Goal: Contribute content

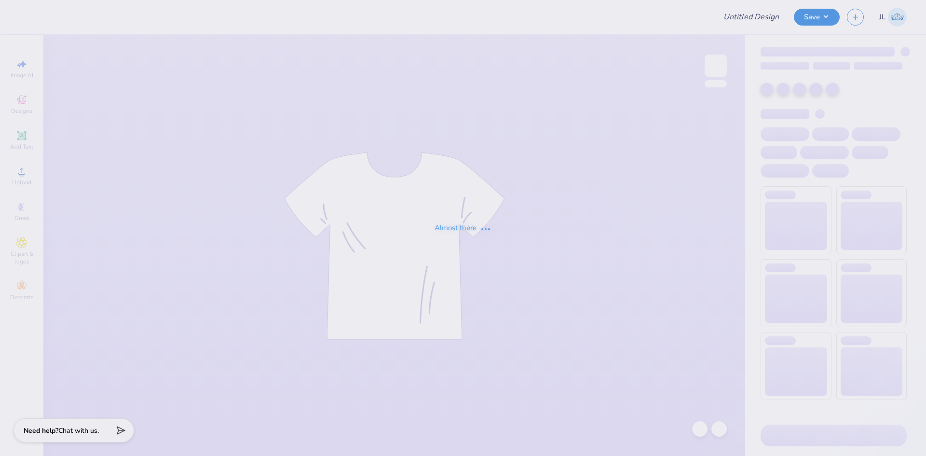
type input "PHA [DATE] Tanks"
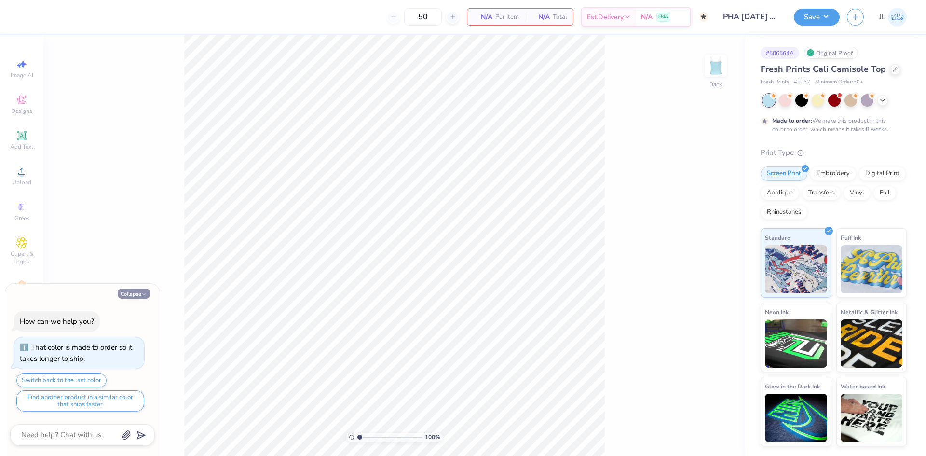
click at [143, 293] on icon "button" at bounding box center [144, 294] width 6 height 6
type textarea "x"
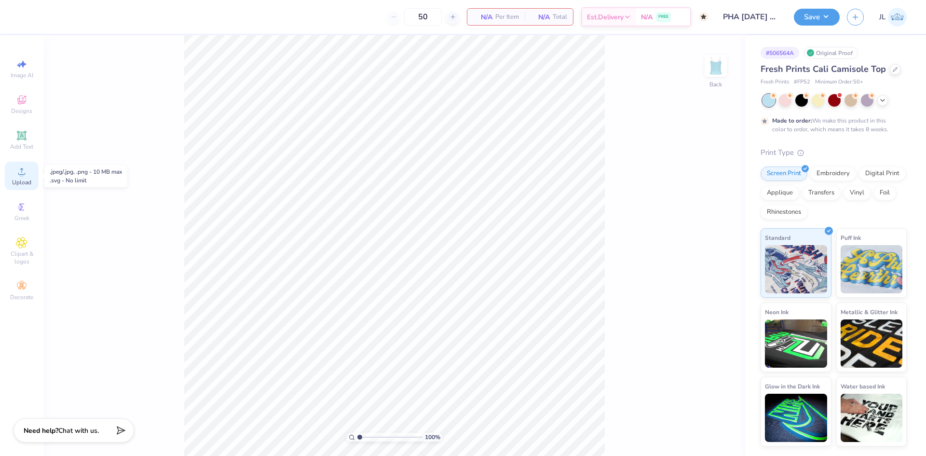
click at [21, 178] on div "Upload" at bounding box center [22, 176] width 34 height 28
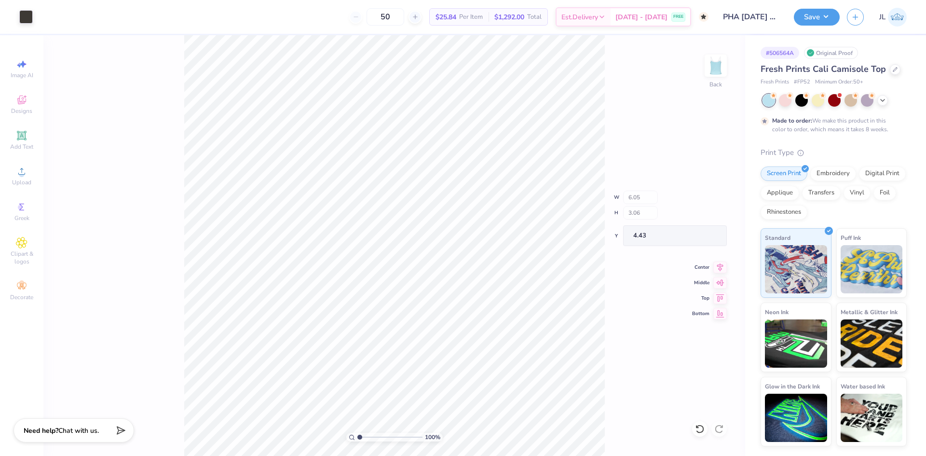
type input "3.76"
drag, startPoint x: 360, startPoint y: 435, endPoint x: 368, endPoint y: 435, distance: 8.2
click at [368, 435] on input "range" at bounding box center [389, 436] width 65 height 9
click at [32, 16] on div at bounding box center [25, 15] width 13 height 13
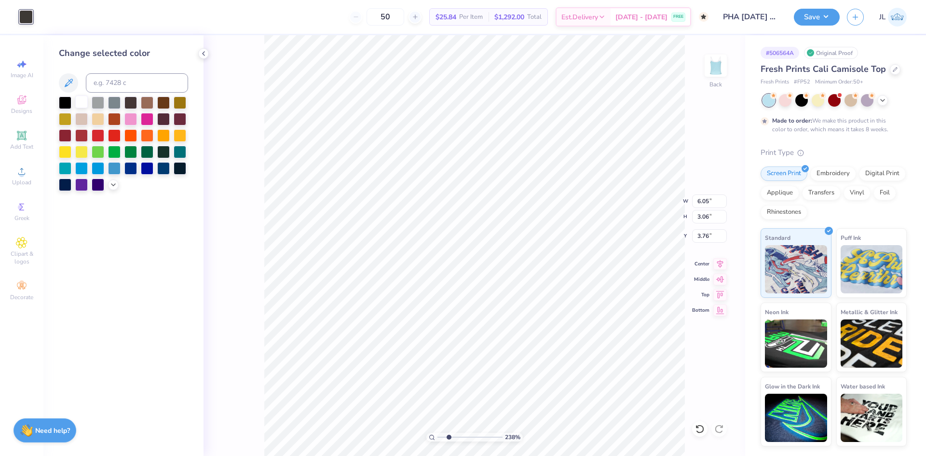
click at [81, 100] on div at bounding box center [81, 101] width 13 height 13
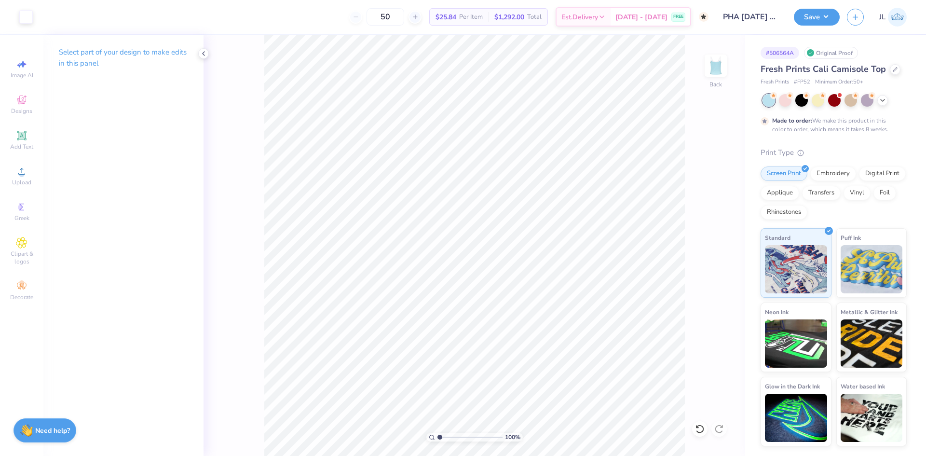
drag, startPoint x: 448, startPoint y: 435, endPoint x: 407, endPoint y: 427, distance: 41.9
click at [437, 432] on input "range" at bounding box center [469, 436] width 65 height 9
click at [445, 434] on input "range" at bounding box center [469, 436] width 65 height 9
click at [451, 436] on input "range" at bounding box center [469, 436] width 65 height 9
drag, startPoint x: 449, startPoint y: 434, endPoint x: 438, endPoint y: 437, distance: 12.1
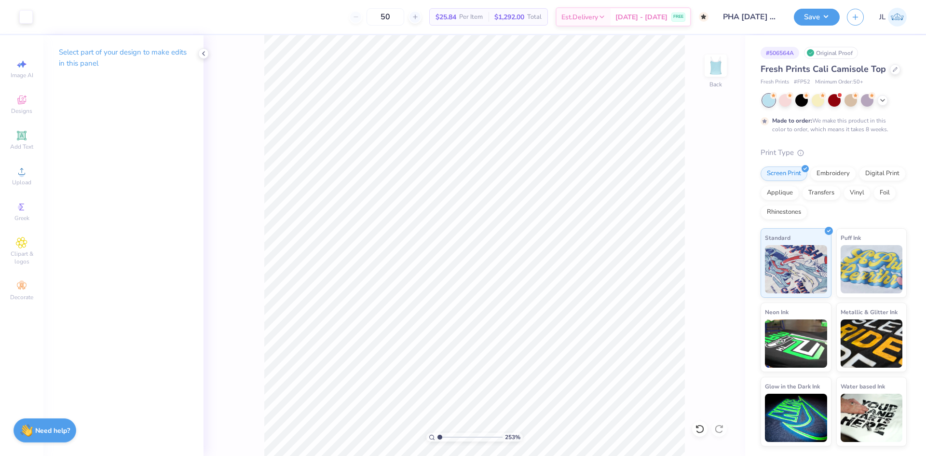
click at [437, 433] on input "range" at bounding box center [469, 436] width 65 height 9
click at [27, 20] on div at bounding box center [25, 15] width 13 height 13
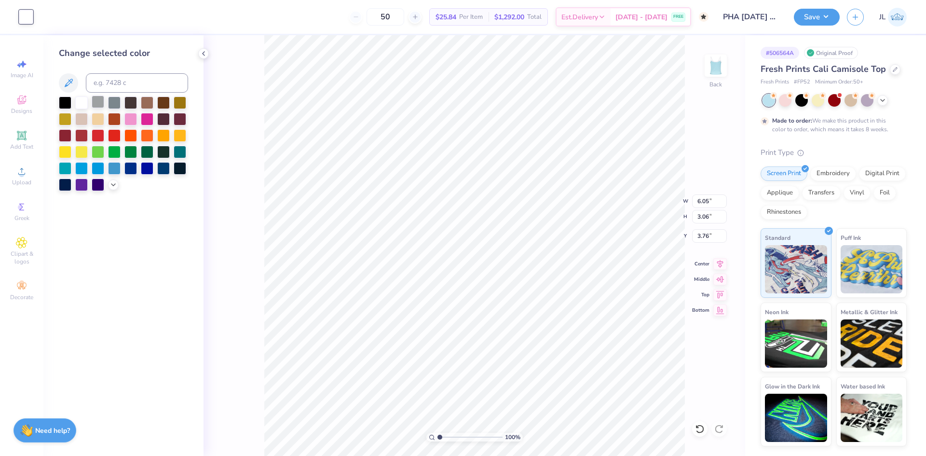
click at [97, 103] on div at bounding box center [98, 101] width 13 height 13
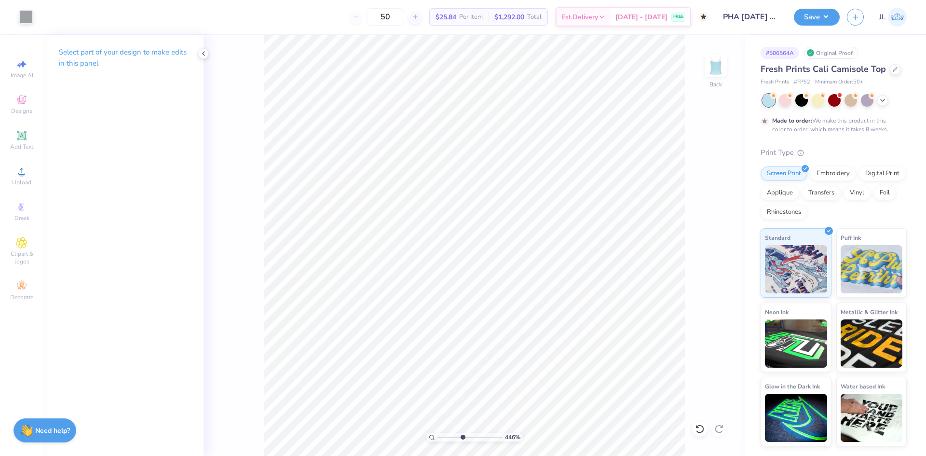
drag, startPoint x: 440, startPoint y: 435, endPoint x: 462, endPoint y: 435, distance: 21.7
click at [462, 435] on input "range" at bounding box center [469, 436] width 65 height 9
drag, startPoint x: 438, startPoint y: 436, endPoint x: 421, endPoint y: 435, distance: 16.4
type input "1"
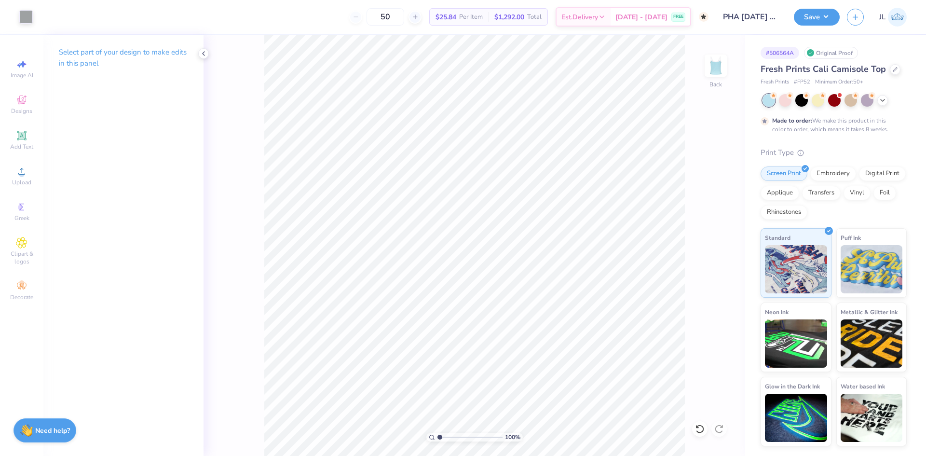
click at [437, 435] on input "range" at bounding box center [469, 436] width 65 height 9
click at [27, 17] on div at bounding box center [25, 15] width 13 height 13
click at [23, 170] on icon at bounding box center [22, 171] width 12 height 12
click at [721, 267] on icon at bounding box center [719, 262] width 13 height 12
type input "3.93"
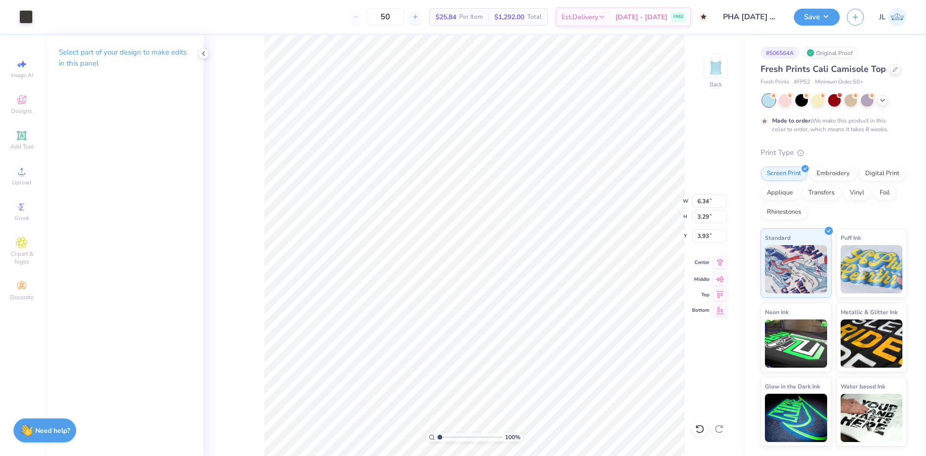
click at [719, 261] on icon at bounding box center [719, 262] width 13 height 12
drag, startPoint x: 438, startPoint y: 436, endPoint x: 451, endPoint y: 436, distance: 13.5
click at [452, 436] on input "range" at bounding box center [469, 436] width 65 height 9
drag, startPoint x: 451, startPoint y: 438, endPoint x: 433, endPoint y: 433, distance: 18.4
type input "1"
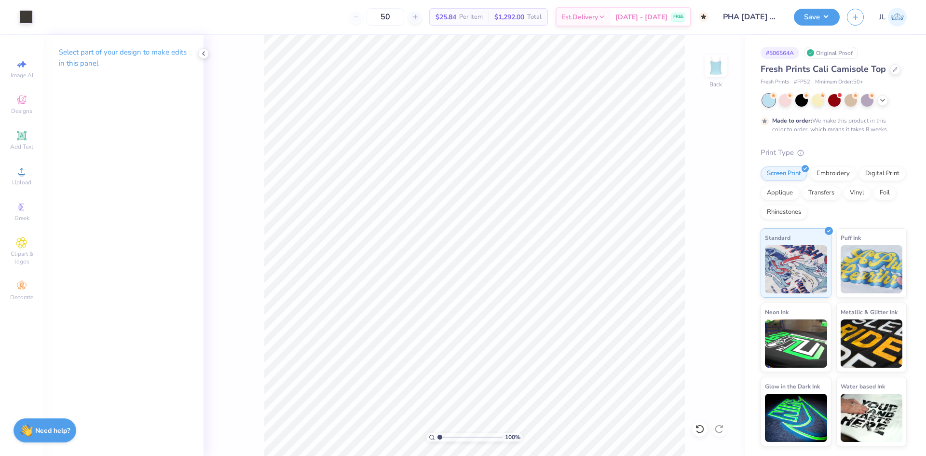
click at [437, 435] on input "range" at bounding box center [469, 436] width 65 height 9
click at [28, 20] on div at bounding box center [25, 15] width 13 height 13
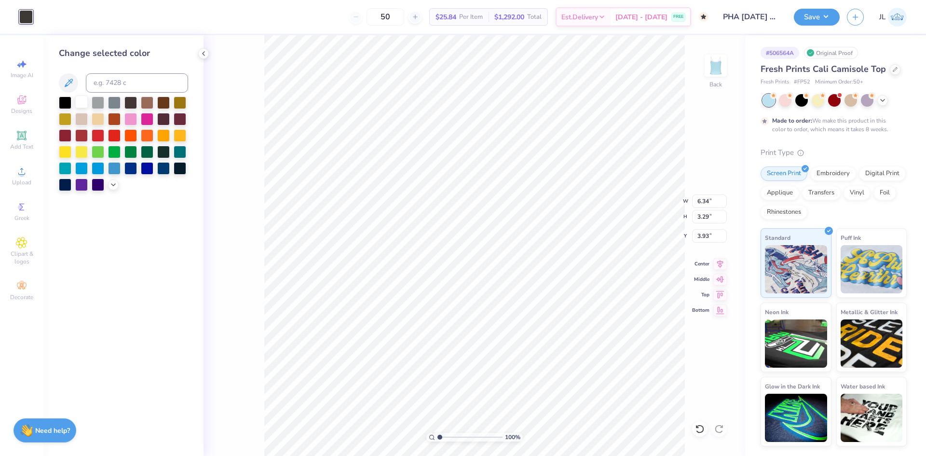
click at [78, 99] on div at bounding box center [81, 101] width 13 height 13
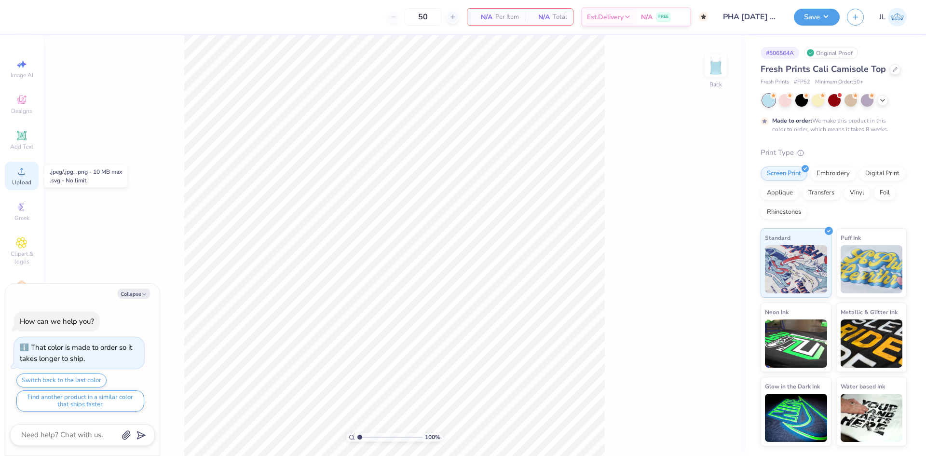
click at [25, 183] on span "Upload" at bounding box center [21, 182] width 19 height 8
click at [21, 17] on div at bounding box center [25, 15] width 13 height 13
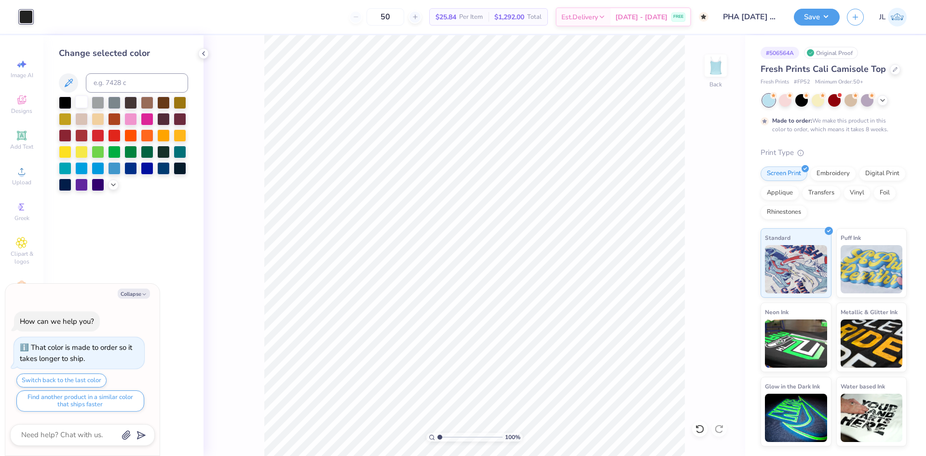
click at [82, 98] on div at bounding box center [81, 101] width 13 height 13
click at [108, 101] on div at bounding box center [114, 101] width 13 height 13
click at [180, 118] on div at bounding box center [180, 118] width 13 height 13
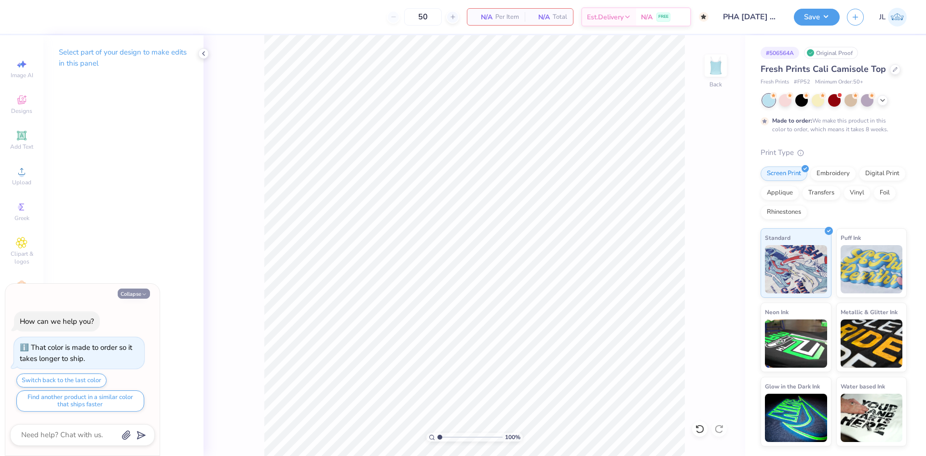
click at [143, 296] on icon "button" at bounding box center [144, 294] width 6 height 6
type textarea "x"
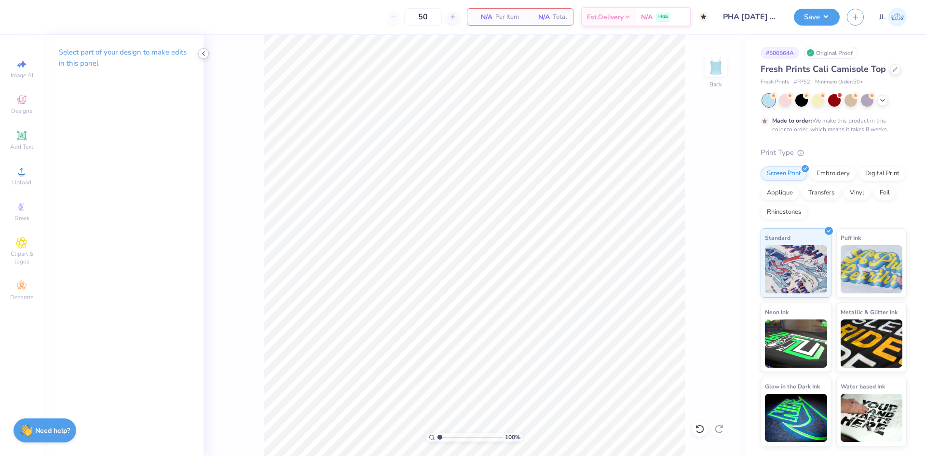
click at [205, 52] on icon at bounding box center [204, 54] width 8 height 8
